Goal: Navigation & Orientation: Find specific page/section

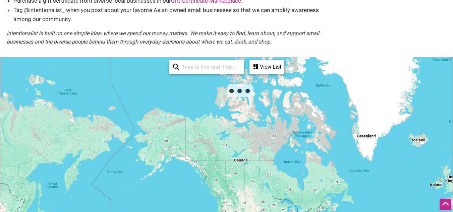
scroll to position [108, 0]
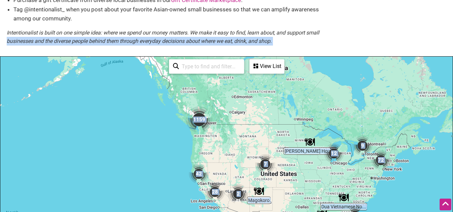
drag, startPoint x: 356, startPoint y: 32, endPoint x: 199, endPoint y: 137, distance: 188.7
click at [199, 137] on div "Asian-owned Small Businesses Use Intentionalist to explore and #SpendLikeItMatt…" at bounding box center [226, 118] width 453 height 398
click at [199, 137] on div "To navigate, press the arrow keys." at bounding box center [226, 187] width 452 height 261
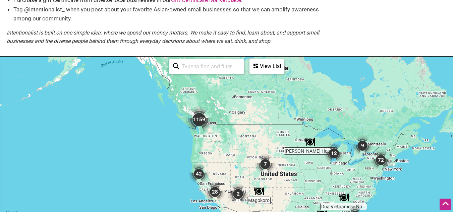
click at [199, 137] on div "To navigate, press the arrow keys." at bounding box center [226, 187] width 452 height 261
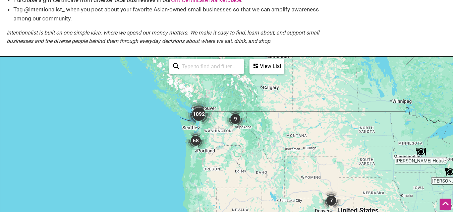
click at [199, 137] on img "58" at bounding box center [196, 141] width 20 height 20
click at [199, 137] on div "To navigate, press the arrow keys." at bounding box center [226, 187] width 452 height 261
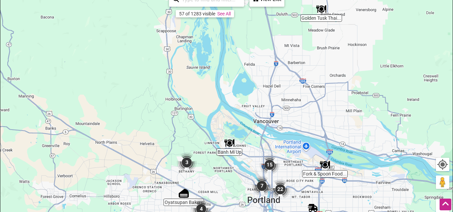
scroll to position [175, 0]
click at [437, 128] on div "To navigate, press the arrow keys." at bounding box center [226, 119] width 452 height 261
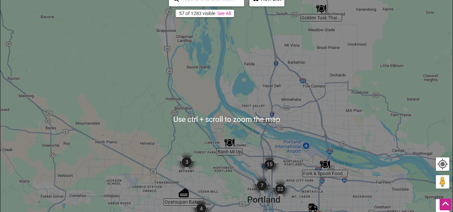
scroll to position [255, 0]
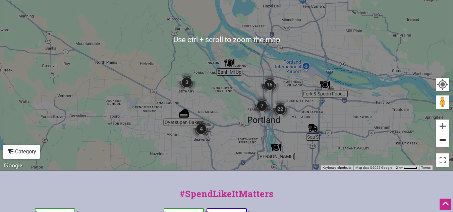
click at [443, 141] on button "Zoom out" at bounding box center [442, 139] width 13 height 13
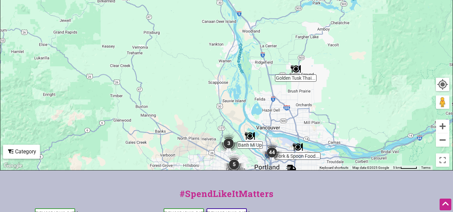
drag, startPoint x: 272, startPoint y: 33, endPoint x: 294, endPoint y: 120, distance: 89.9
click at [294, 120] on div "To navigate, press the arrow keys." at bounding box center [226, 40] width 452 height 261
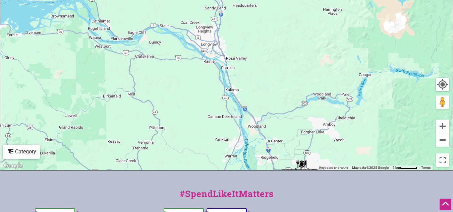
drag, startPoint x: 311, startPoint y: 35, endPoint x: 319, endPoint y: 138, distance: 103.5
click at [319, 138] on div "To navigate, press the arrow keys." at bounding box center [226, 40] width 452 height 261
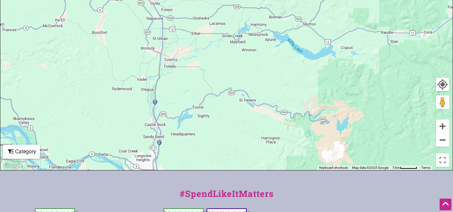
drag, startPoint x: 282, startPoint y: 127, endPoint x: 243, endPoint y: 219, distance: 100.0
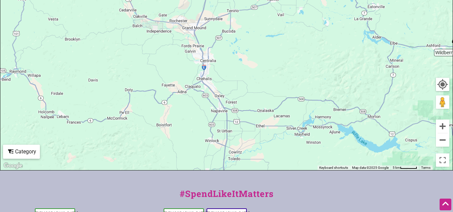
drag, startPoint x: 256, startPoint y: 101, endPoint x: 334, endPoint y: 212, distance: 136.0
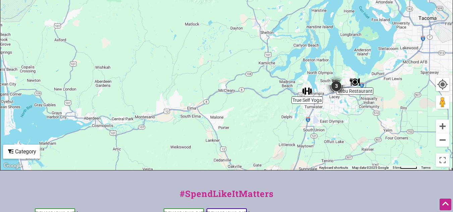
drag, startPoint x: 267, startPoint y: 77, endPoint x: 361, endPoint y: 228, distance: 177.7
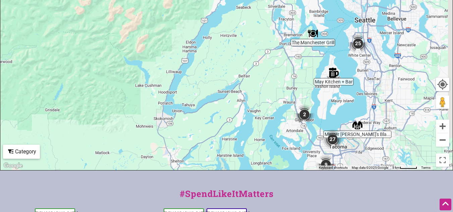
drag, startPoint x: 371, startPoint y: 70, endPoint x: 282, endPoint y: 198, distance: 156.0
click at [282, 198] on div "Intentionalist Spend like it matters 0 Add a Business Map Blog Store Offers Int…" at bounding box center [226, 42] width 453 height 594
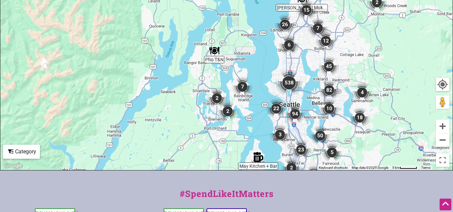
drag, startPoint x: 357, startPoint y: 70, endPoint x: 272, endPoint y: 168, distance: 129.2
click at [272, 168] on div "To navigate, press the arrow keys." at bounding box center [226, 40] width 452 height 261
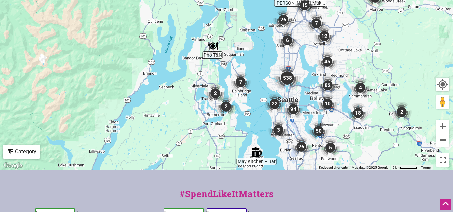
click at [342, 71] on div "To navigate, press the arrow keys." at bounding box center [226, 40] width 452 height 261
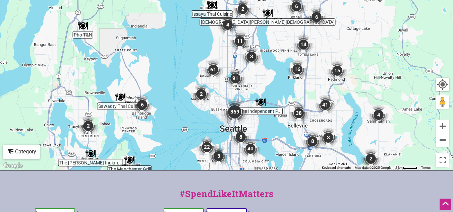
click at [326, 123] on div "To navigate, press the arrow keys." at bounding box center [226, 40] width 452 height 261
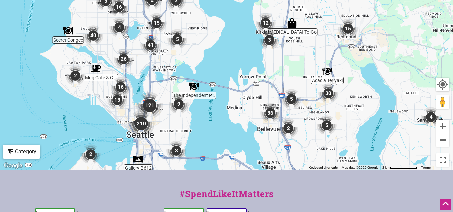
click at [309, 114] on div "To navigate, press the arrow keys." at bounding box center [226, 40] width 452 height 261
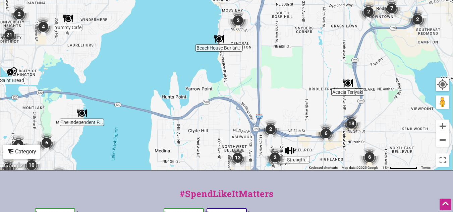
drag, startPoint x: 304, startPoint y: 54, endPoint x: 307, endPoint y: 107, distance: 53.4
click at [307, 107] on div "To navigate, press the arrow keys." at bounding box center [226, 40] width 452 height 261
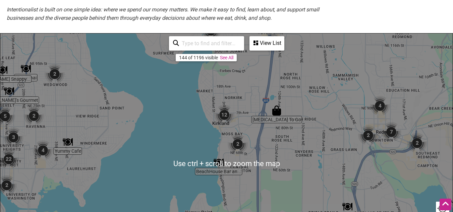
scroll to position [132, 0]
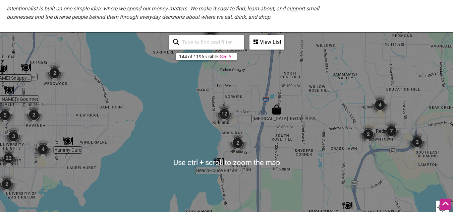
click at [275, 111] on img "Purified Water To Go" at bounding box center [276, 110] width 10 height 10
